Goal: Task Accomplishment & Management: Manage account settings

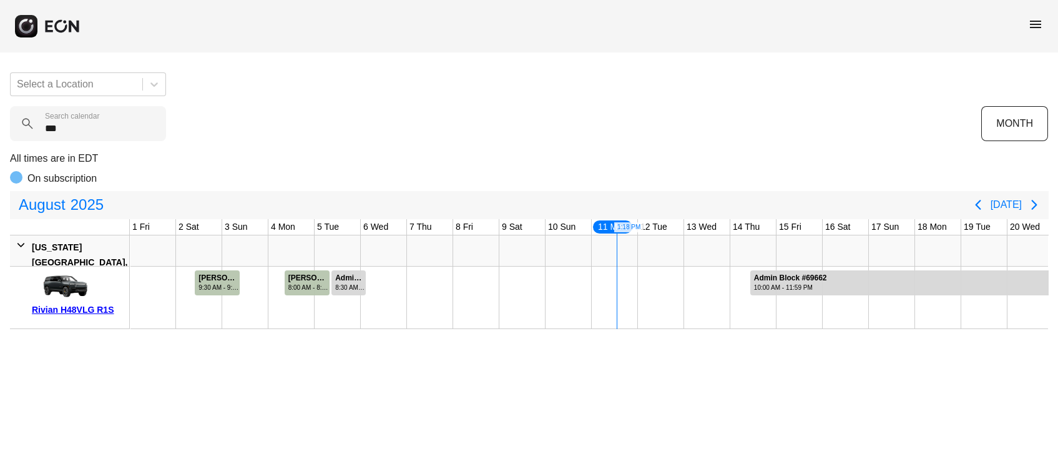
click at [93, 135] on calendar "***" at bounding box center [88, 123] width 156 height 35
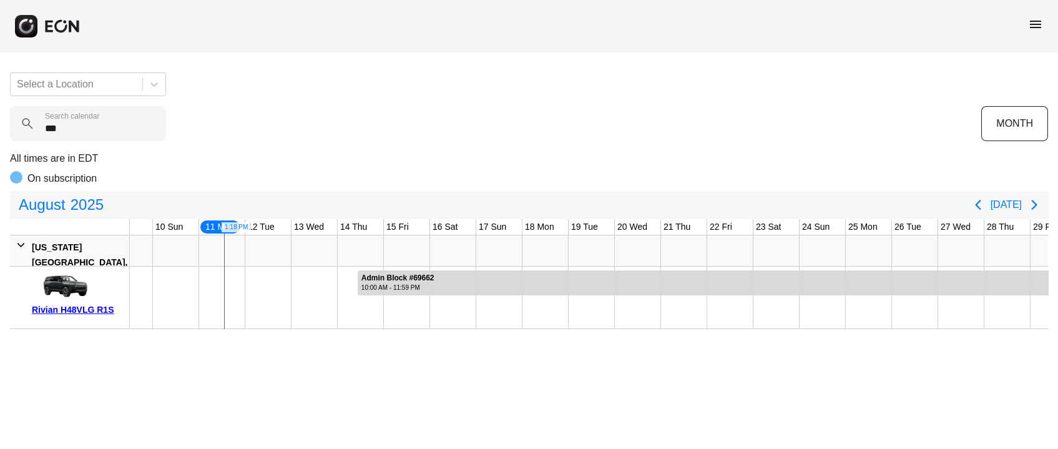
click at [93, 135] on calendar "***" at bounding box center [88, 123] width 156 height 35
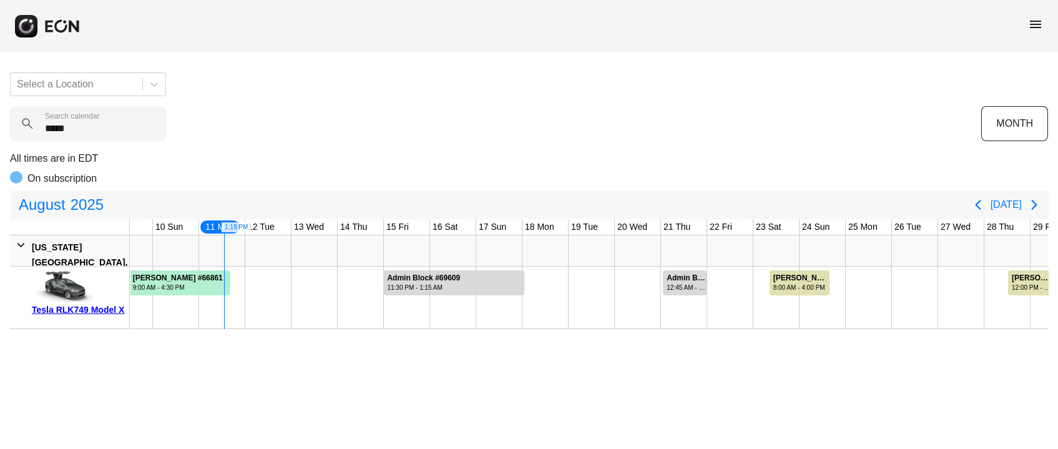
type calendar "*****"
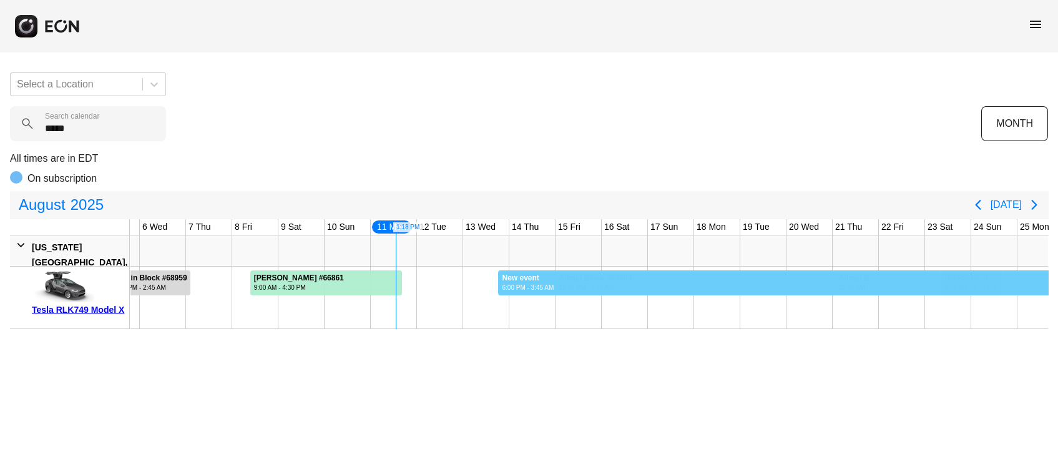
scroll to position [0, 261]
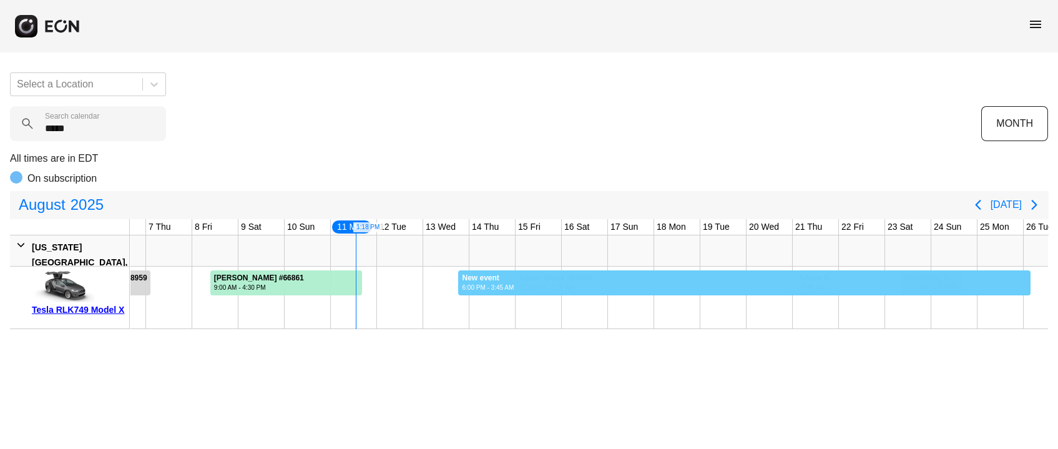
drag, startPoint x: 326, startPoint y: 277, endPoint x: 1057, endPoint y: 225, distance: 733.0
click at [1057, 225] on div "Select a Location ***** Search calendar MONTH All times are in EDT On subscript…" at bounding box center [529, 195] width 1058 height 267
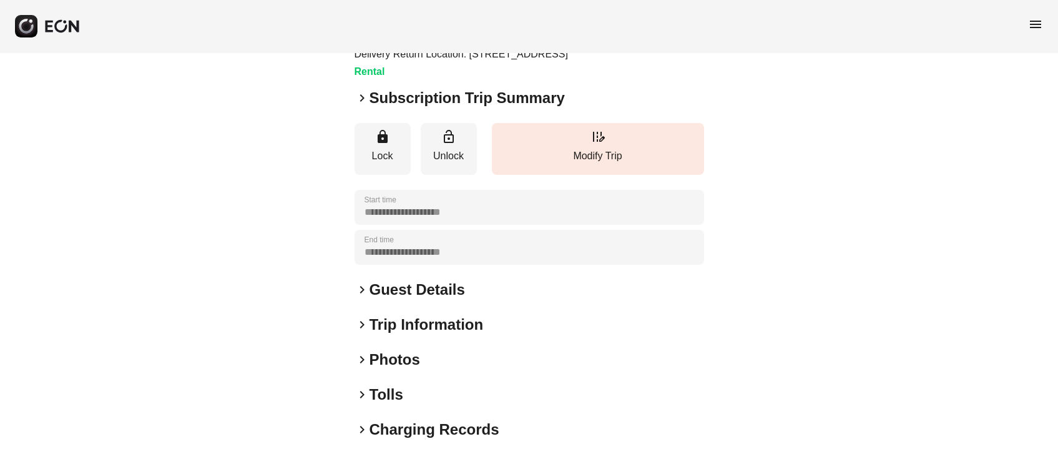
scroll to position [194, 0]
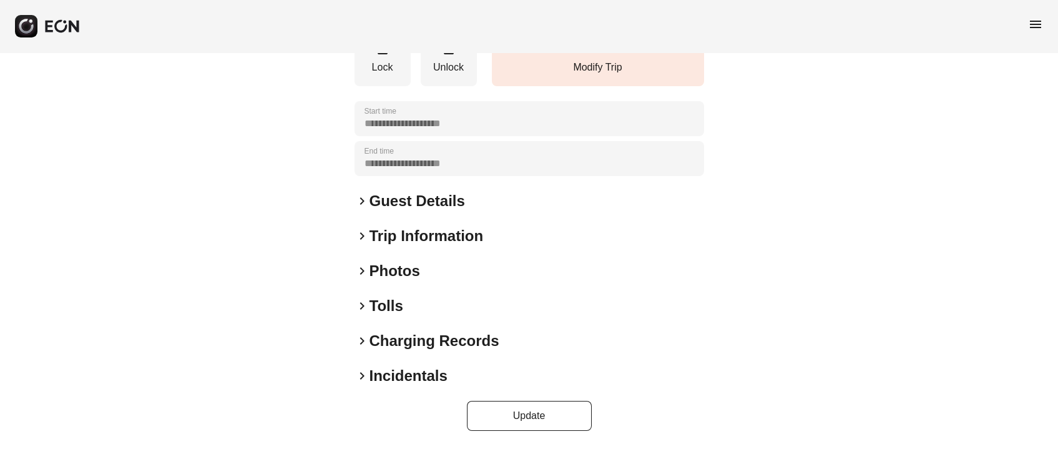
click at [382, 270] on h2 "Photos" at bounding box center [395, 271] width 51 height 20
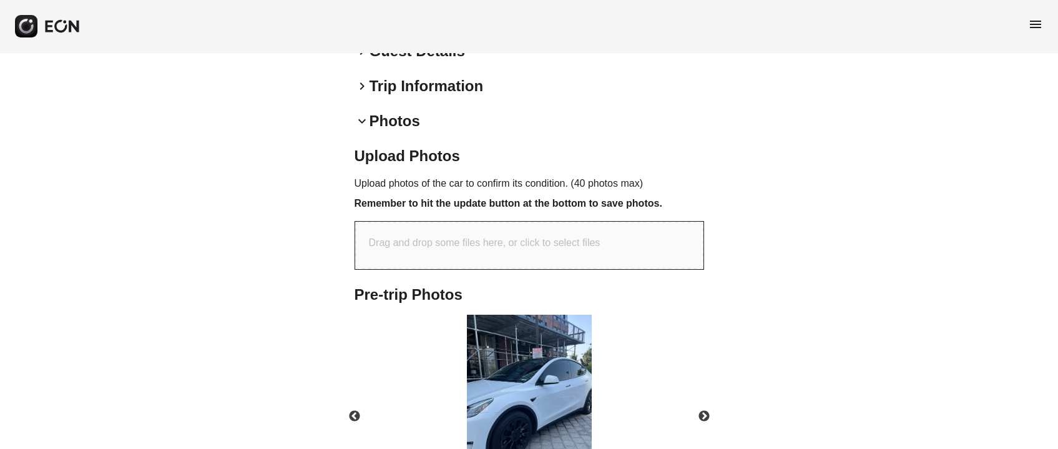
scroll to position [458, 0]
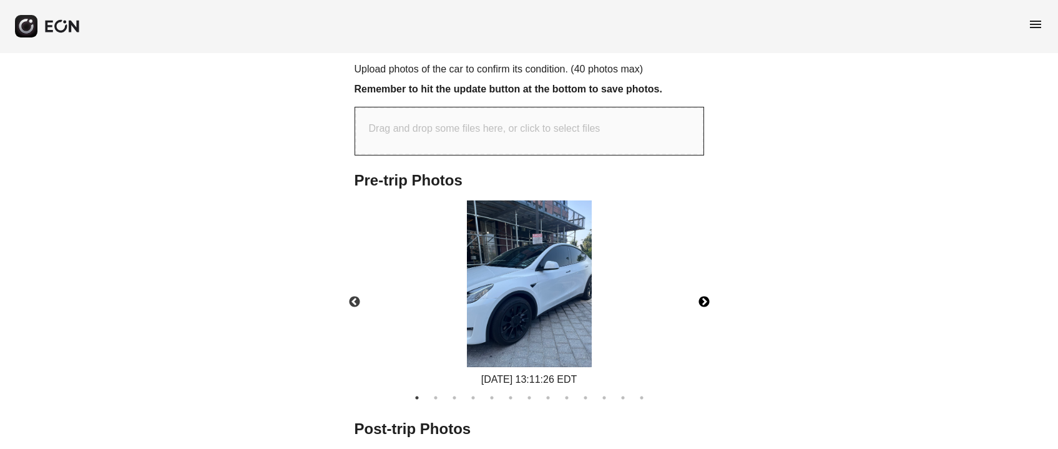
click at [706, 295] on button "Next" at bounding box center [704, 302] width 44 height 44
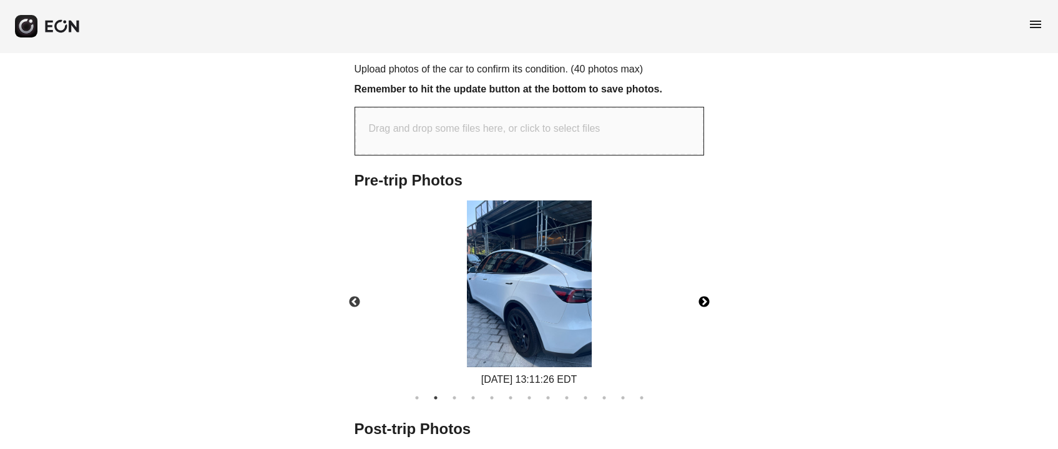
click at [704, 295] on button "Next" at bounding box center [704, 302] width 44 height 44
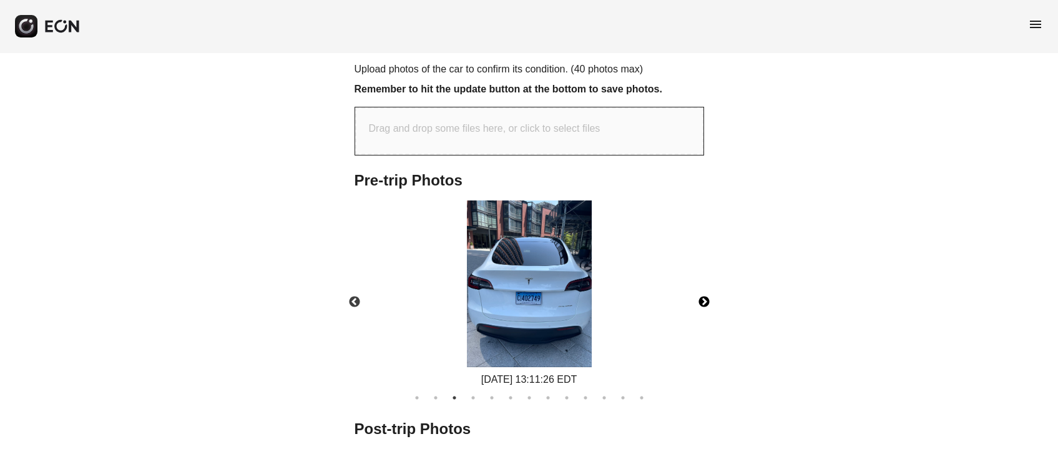
click at [703, 295] on button "Next" at bounding box center [704, 302] width 44 height 44
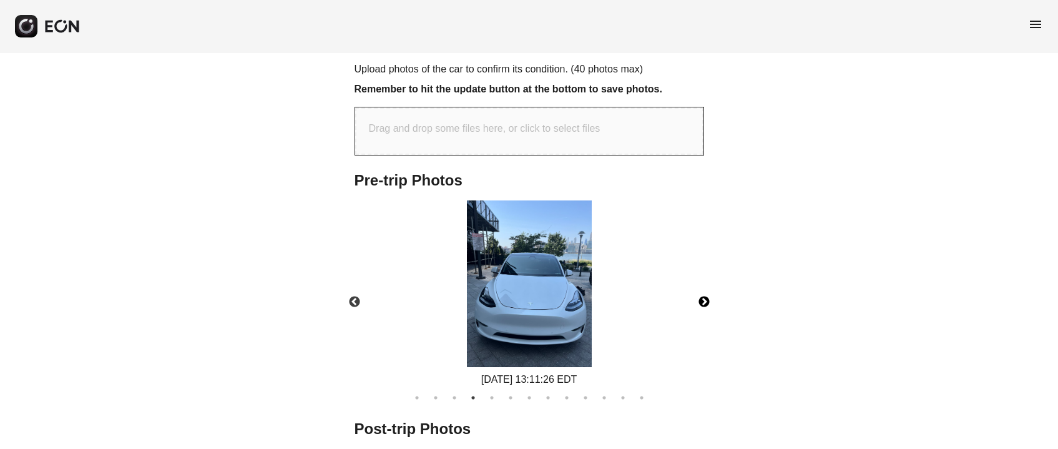
click at [703, 295] on button "Next" at bounding box center [704, 302] width 44 height 44
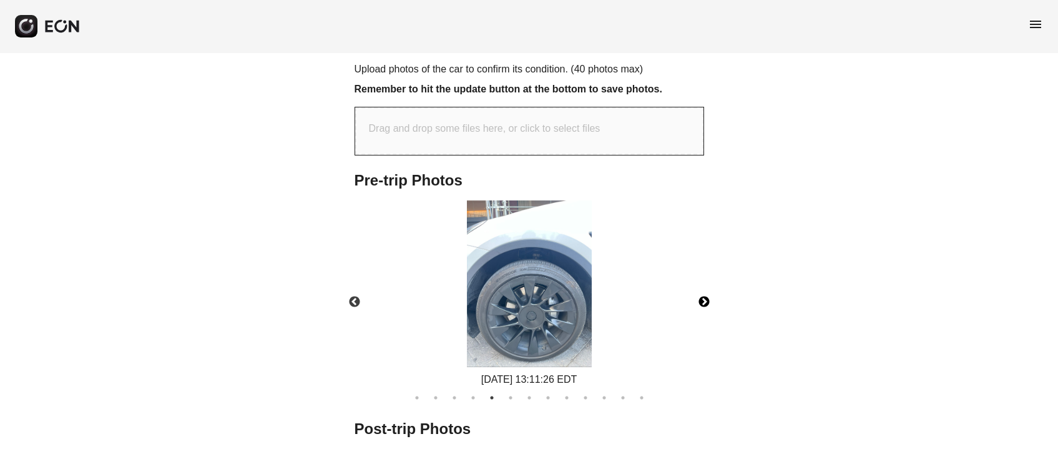
click at [703, 295] on button "Next" at bounding box center [704, 302] width 44 height 44
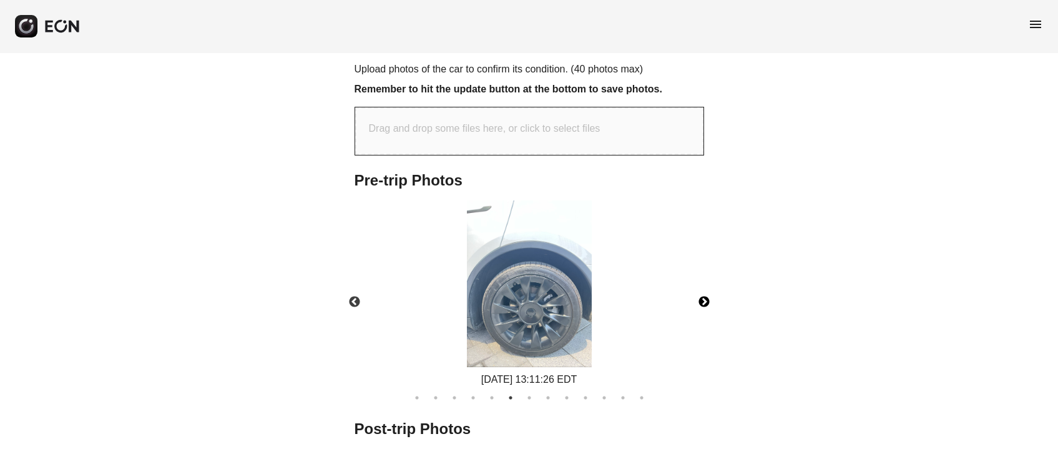
click at [703, 295] on button "Next" at bounding box center [704, 302] width 44 height 44
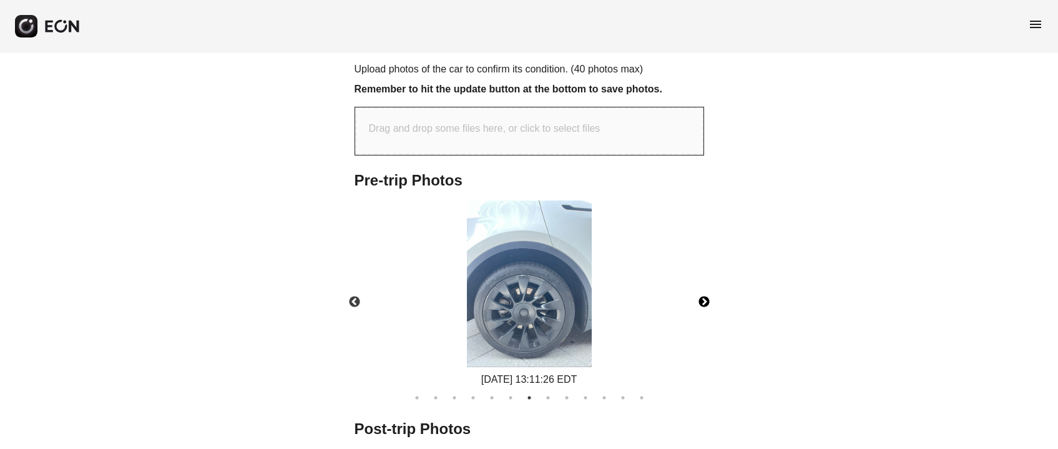
click at [703, 295] on button "Next" at bounding box center [704, 302] width 44 height 44
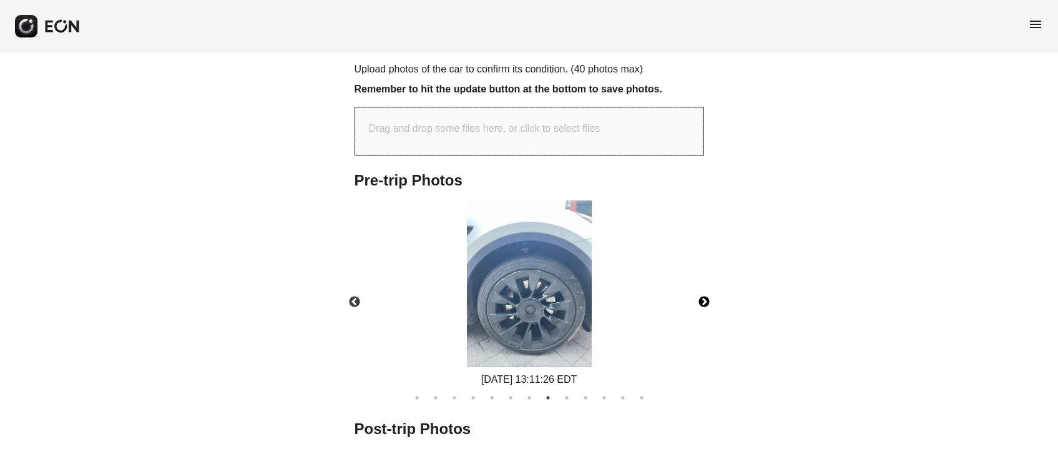
click at [703, 295] on button "Next" at bounding box center [704, 302] width 44 height 44
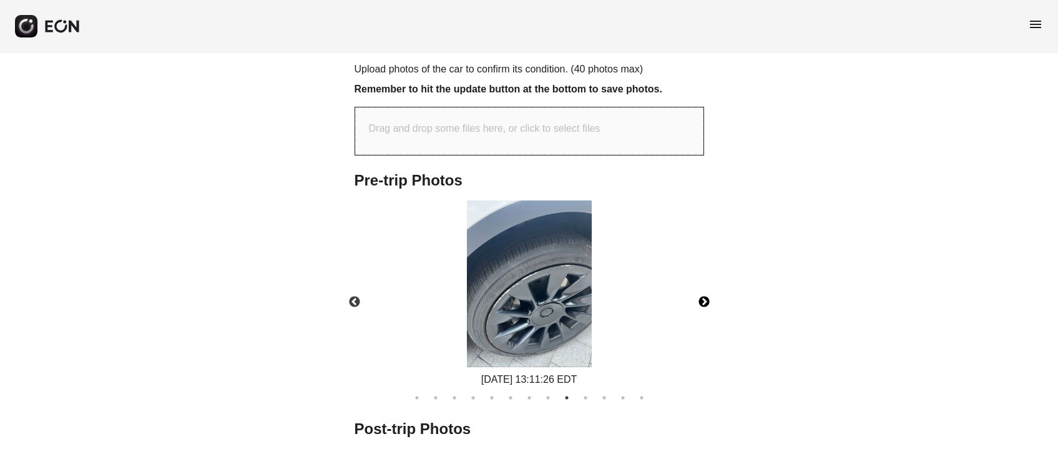
click at [703, 295] on button "Next" at bounding box center [704, 302] width 44 height 44
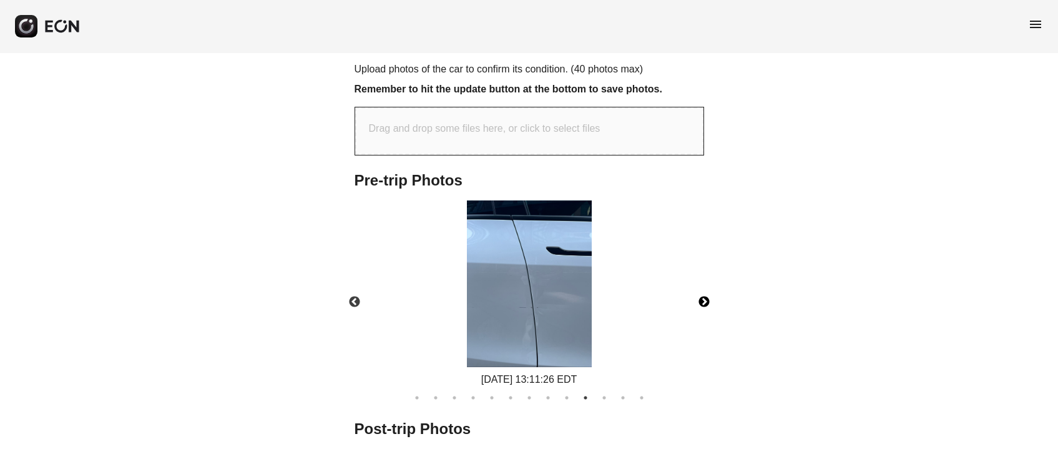
click at [703, 295] on button "Next" at bounding box center [704, 302] width 44 height 44
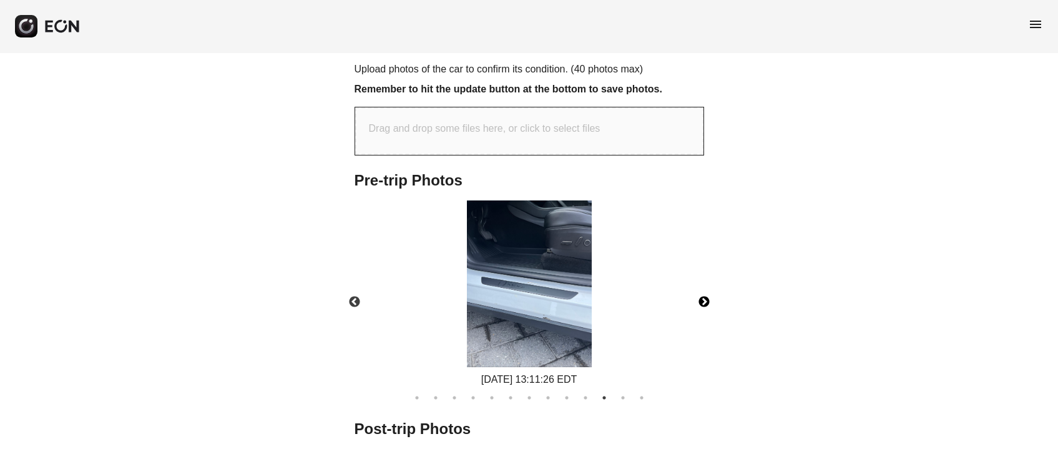
click at [703, 295] on button "Next" at bounding box center [704, 302] width 44 height 44
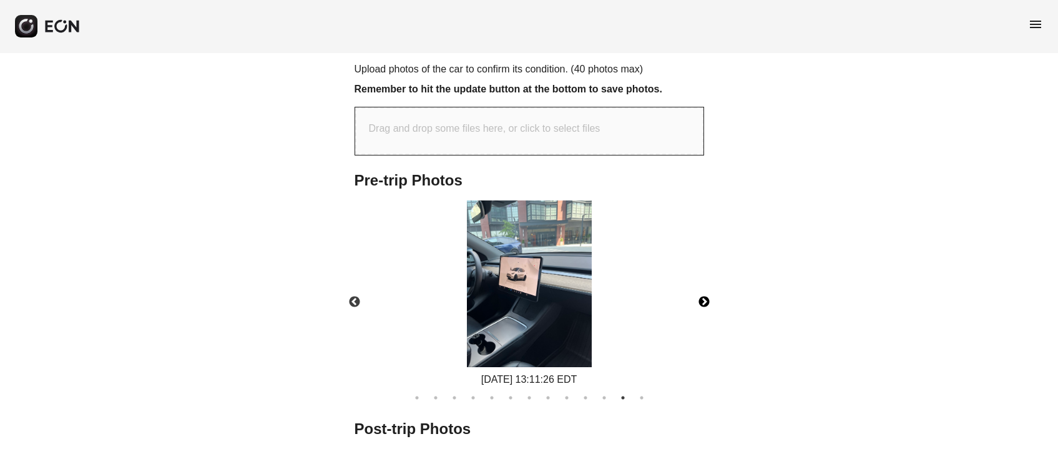
click at [703, 295] on button "Next" at bounding box center [704, 302] width 44 height 44
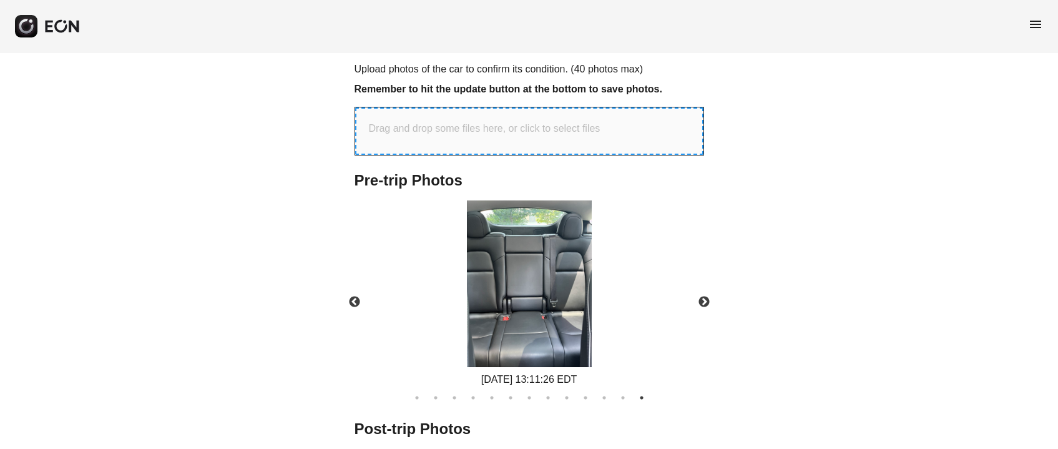
click at [424, 132] on p "Drag and drop some files here, or click to select files" at bounding box center [485, 128] width 232 height 15
type input "**********"
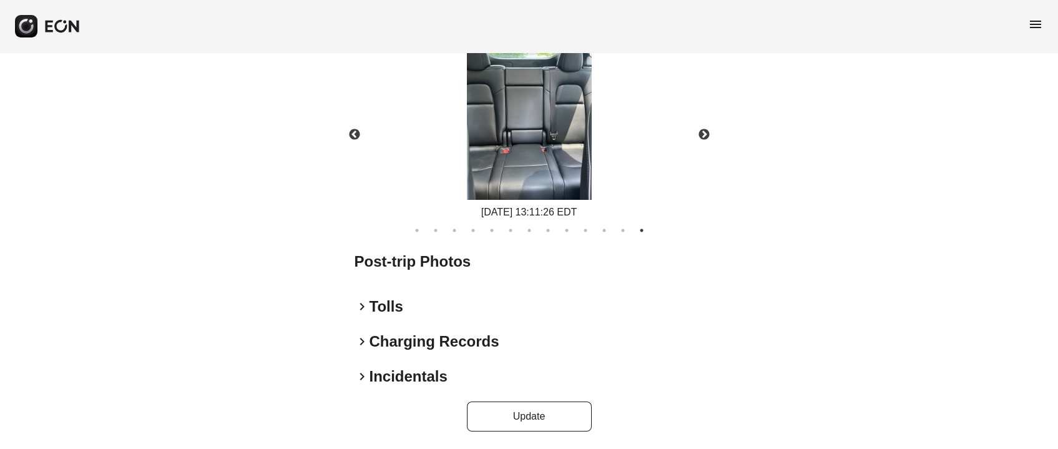
scroll to position [709, 0]
click at [552, 403] on button "Update" at bounding box center [529, 416] width 125 height 30
click at [891, 29] on div "Reservation updated successfully" at bounding box center [954, 32] width 150 height 15
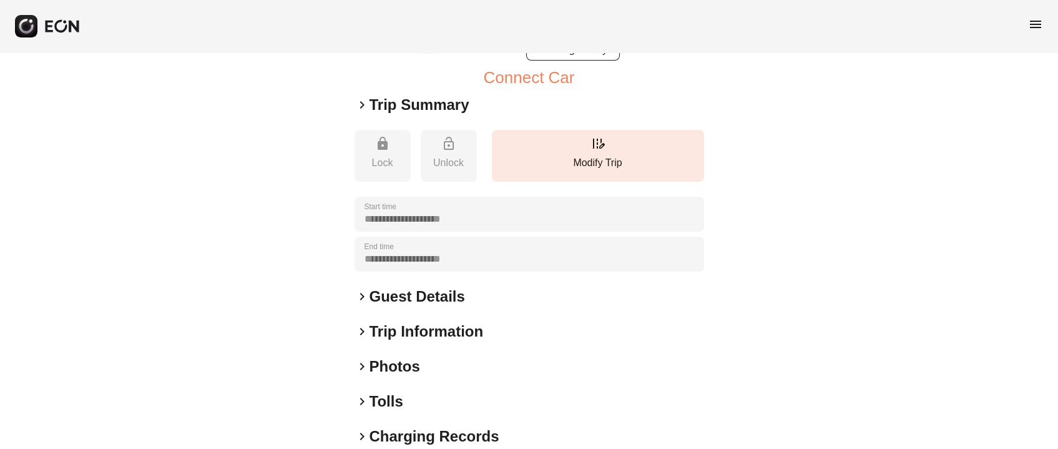
scroll to position [187, 0]
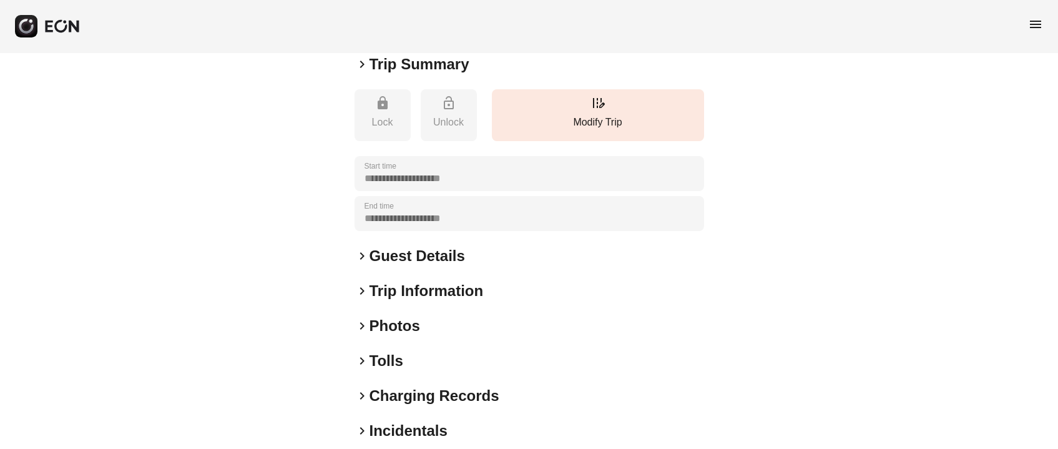
click at [403, 336] on h2 "Photos" at bounding box center [395, 326] width 51 height 20
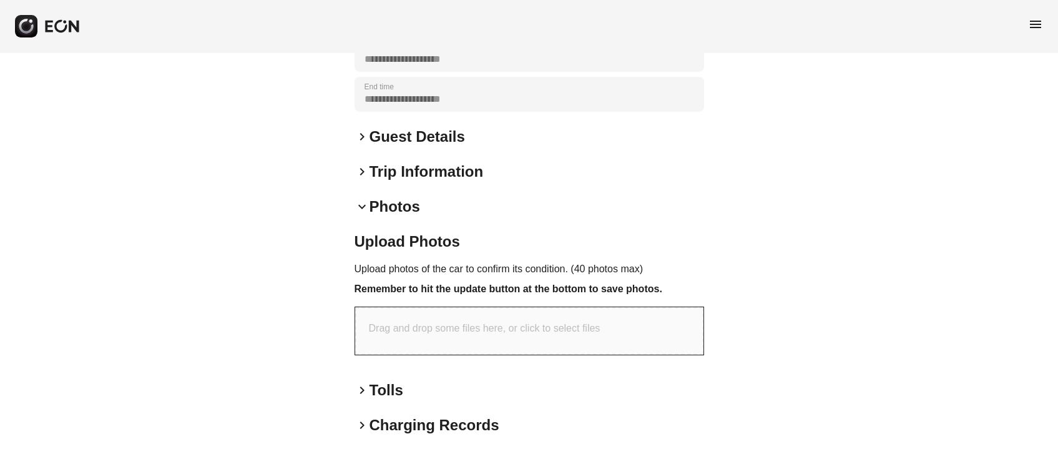
scroll to position [420, 0]
